Goal: Transaction & Acquisition: Purchase product/service

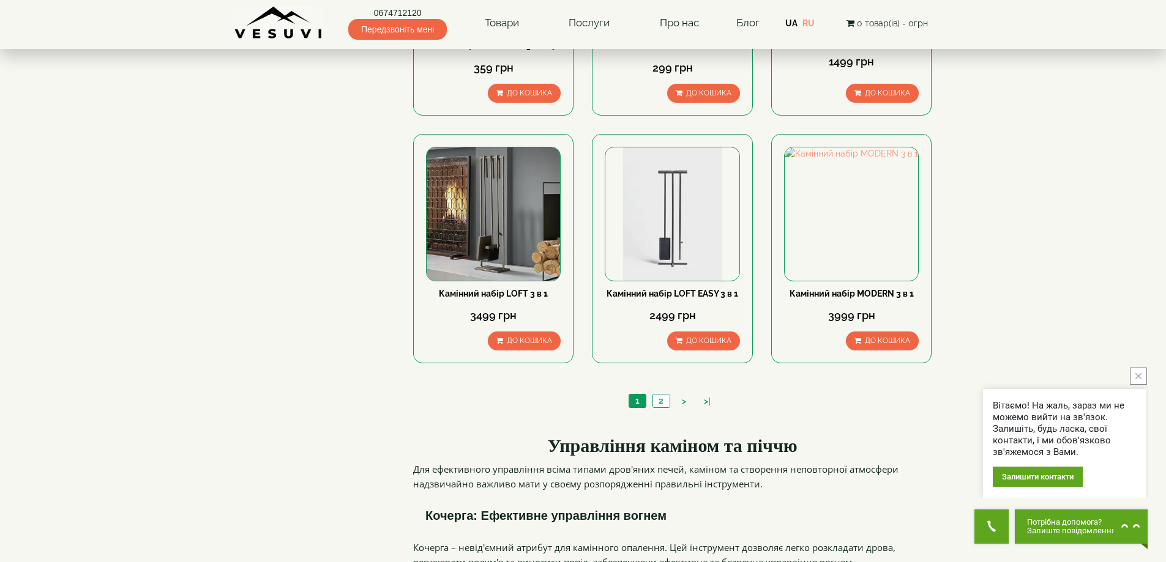
scroll to position [1224, 0]
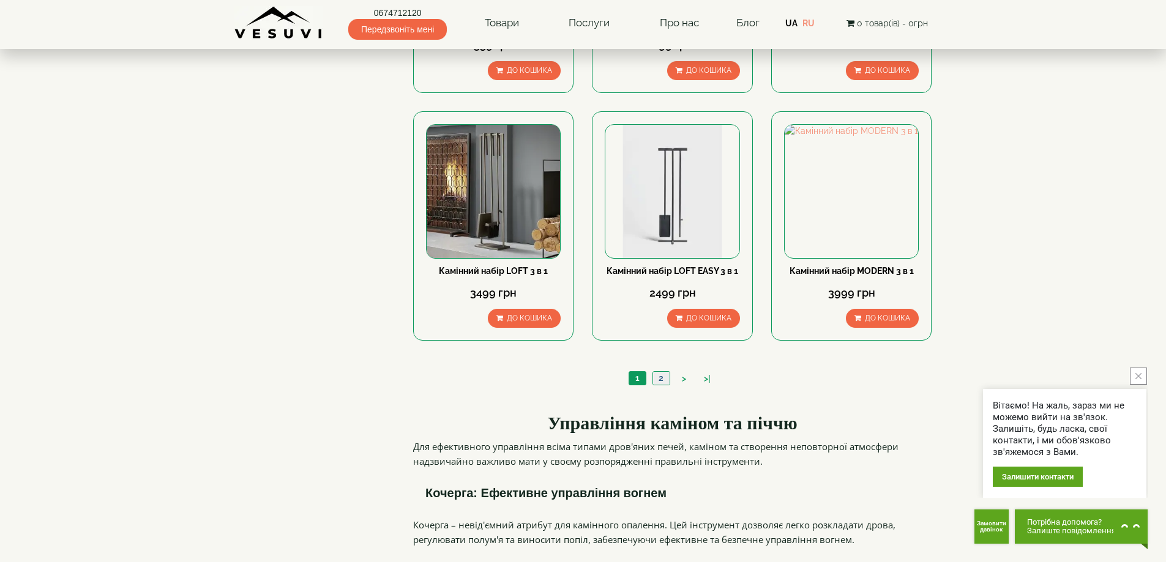
click at [662, 372] on link "2" at bounding box center [660, 378] width 17 height 13
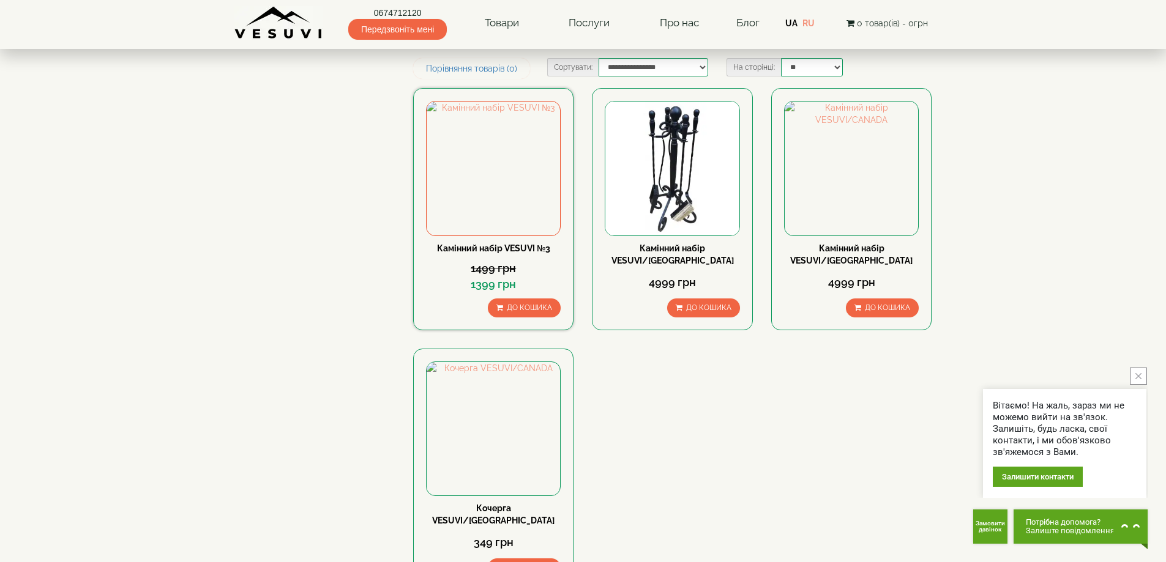
scroll to position [184, 0]
